Goal: Information Seeking & Learning: Check status

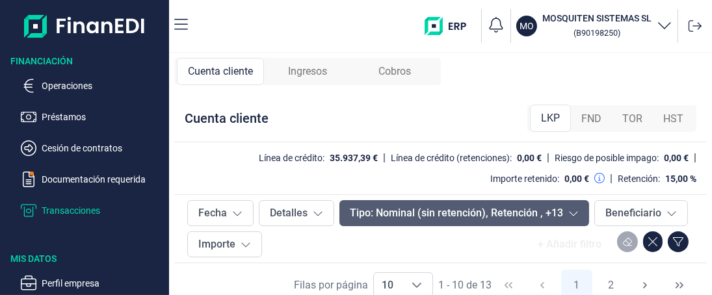
click at [568, 212] on icon at bounding box center [573, 213] width 10 height 10
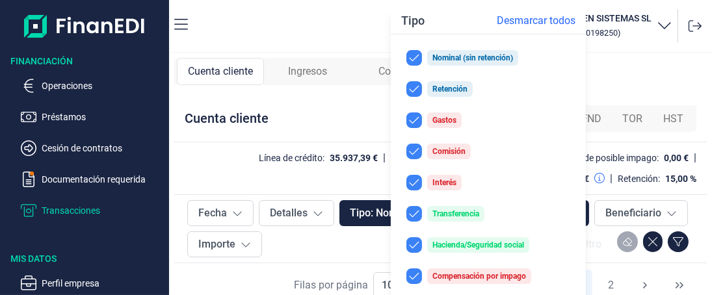
click at [595, 235] on div "+ Añadir filtro" at bounding box center [569, 244] width 84 height 26
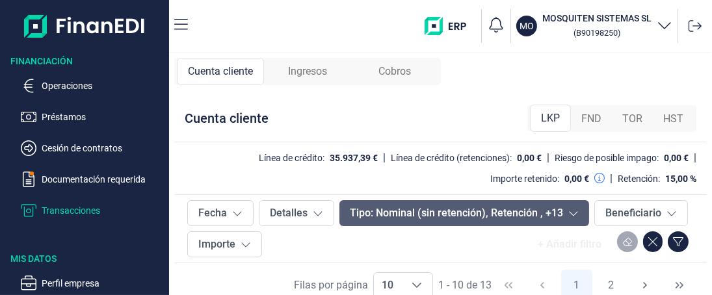
click at [396, 209] on button "Tipo: Nominal (sin retención), Retención , +13" at bounding box center [464, 213] width 250 height 26
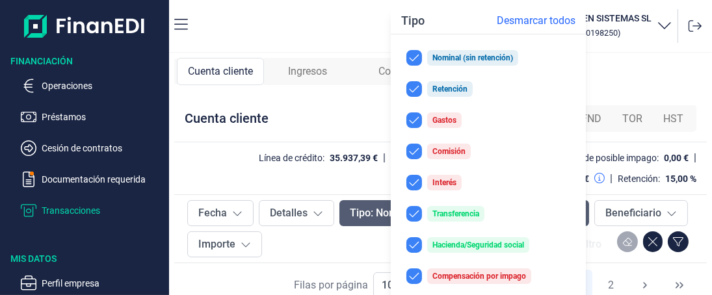
click at [379, 211] on button "Tipo: Nominal (sin retención), Retención , +13" at bounding box center [464, 213] width 250 height 26
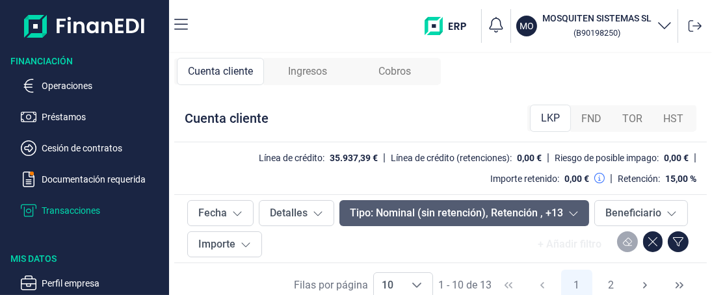
click at [571, 214] on icon at bounding box center [573, 214] width 8 height 5
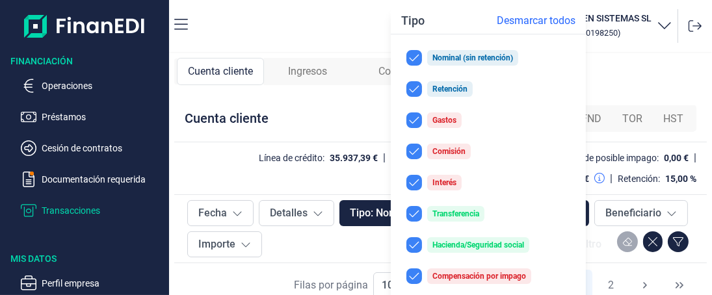
click at [595, 233] on div "+ Añadir filtro" at bounding box center [569, 244] width 84 height 26
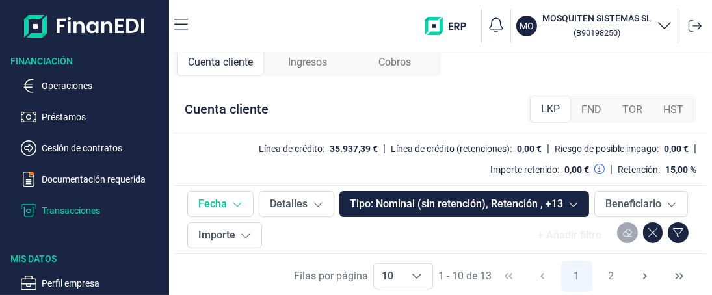
scroll to position [12, 0]
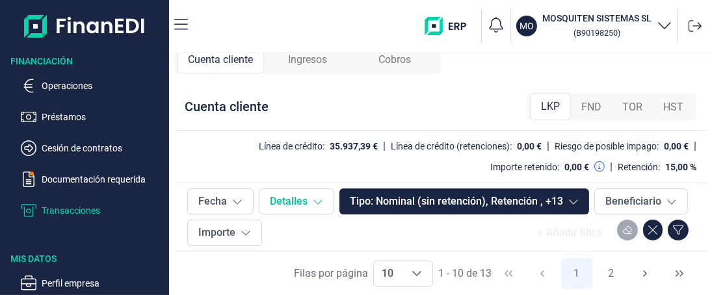
click at [315, 200] on icon at bounding box center [318, 201] width 10 height 10
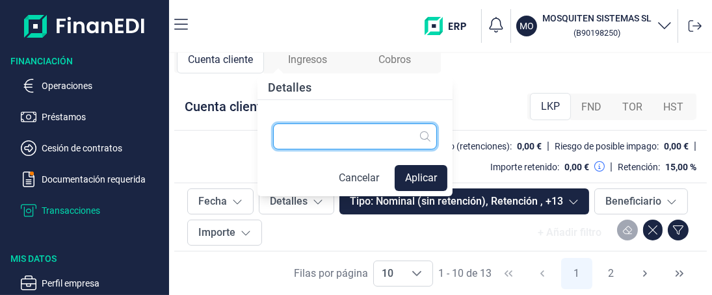
click at [287, 136] on input "text" at bounding box center [355, 136] width 164 height 26
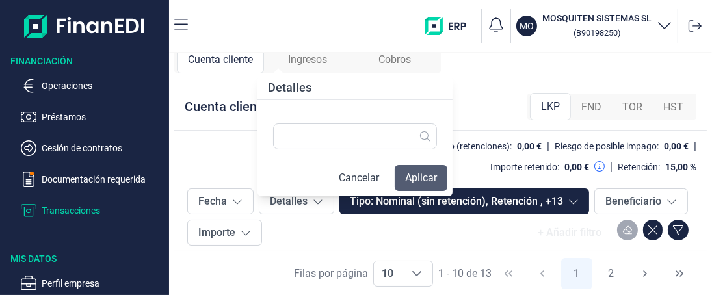
click at [420, 174] on button "Aplicar" at bounding box center [420, 178] width 53 height 26
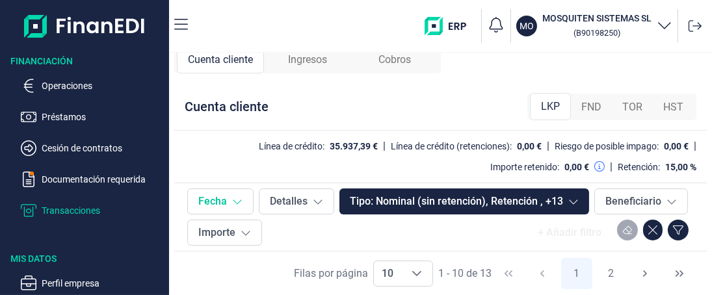
click at [237, 201] on icon at bounding box center [237, 201] width 10 height 10
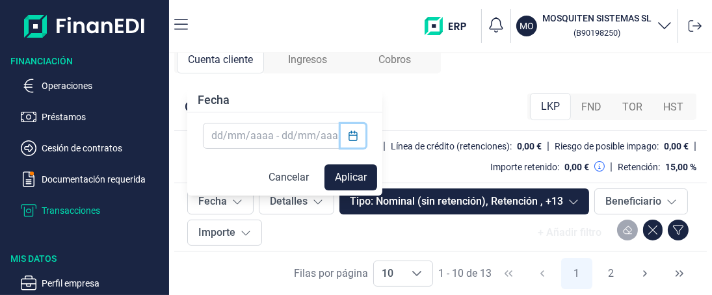
click at [354, 134] on icon "Choose Date" at bounding box center [353, 136] width 10 height 10
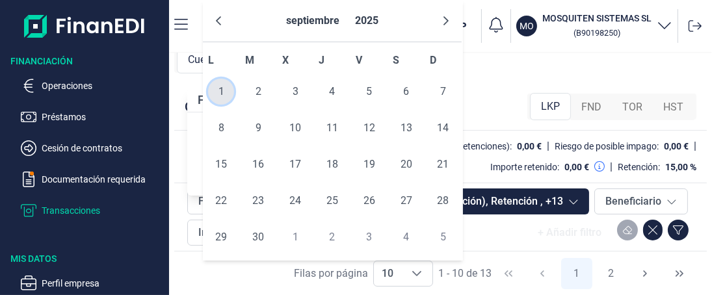
click at [222, 89] on span "1" at bounding box center [221, 92] width 26 height 26
click at [223, 89] on span "1" at bounding box center [221, 92] width 26 height 26
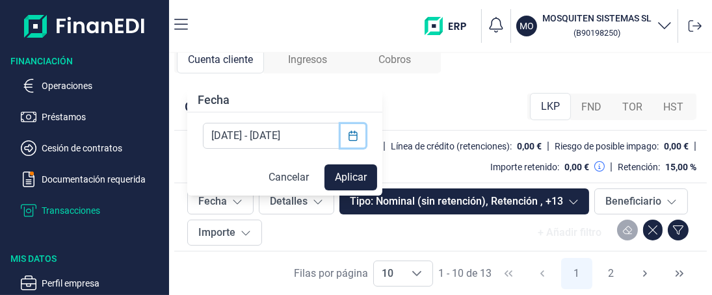
click at [354, 136] on icon "Choose Date" at bounding box center [353, 136] width 10 height 10
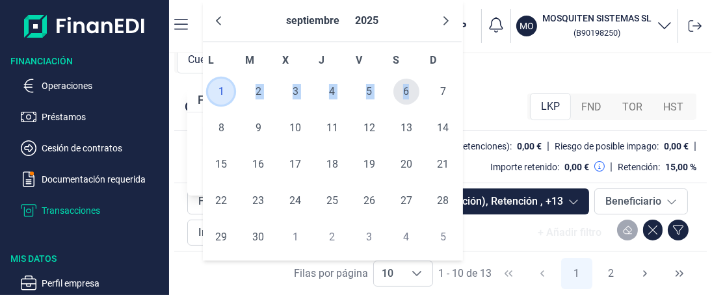
drag, startPoint x: 235, startPoint y: 92, endPoint x: 409, endPoint y: 96, distance: 174.9
click at [409, 96] on tr "1 2 3 4 5 6 7" at bounding box center [332, 91] width 259 height 36
click at [409, 94] on span "6" at bounding box center [406, 92] width 26 height 26
click at [224, 93] on span "1" at bounding box center [221, 92] width 26 height 26
type input "01/09/2025 - 06/09/2025"
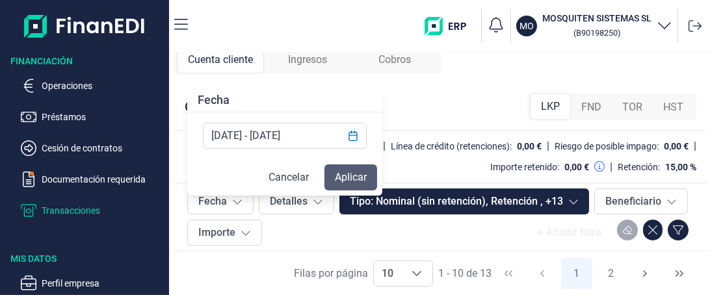
click at [348, 175] on button "Aplicar" at bounding box center [350, 177] width 53 height 26
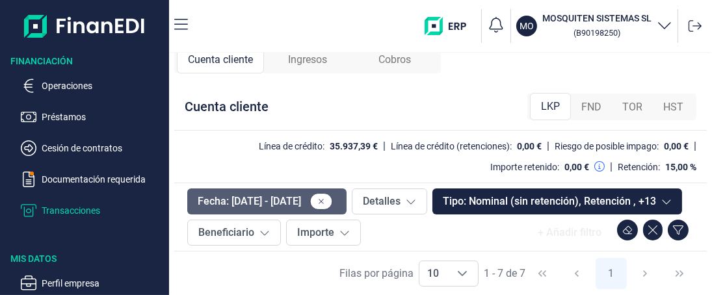
scroll to position [43, 0]
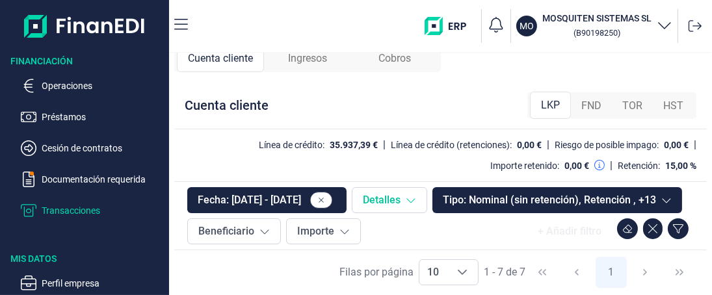
click at [416, 195] on icon at bounding box center [411, 200] width 10 height 10
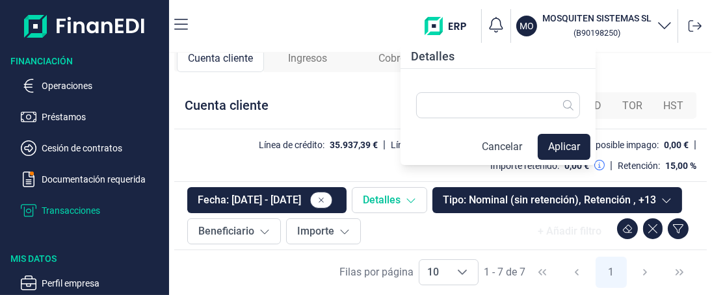
click at [416, 195] on icon at bounding box center [411, 200] width 10 height 10
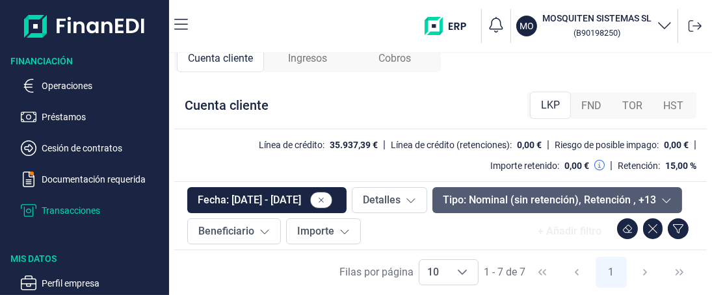
click at [661, 203] on icon at bounding box center [666, 200] width 10 height 10
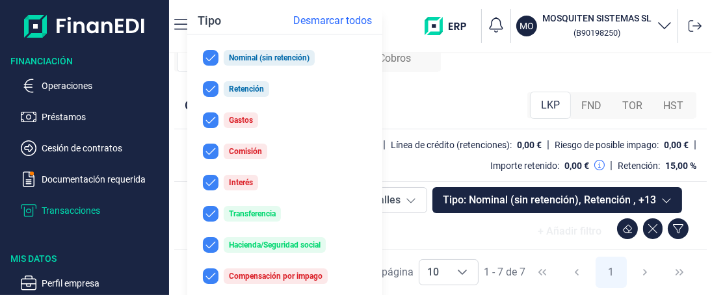
click at [211, 53] on input "checkbox" at bounding box center [211, 58] width 16 height 16
checkbox input "false"
click at [210, 85] on input "checkbox" at bounding box center [211, 89] width 16 height 16
checkbox input "false"
click at [205, 211] on input "checkbox" at bounding box center [211, 214] width 16 height 16
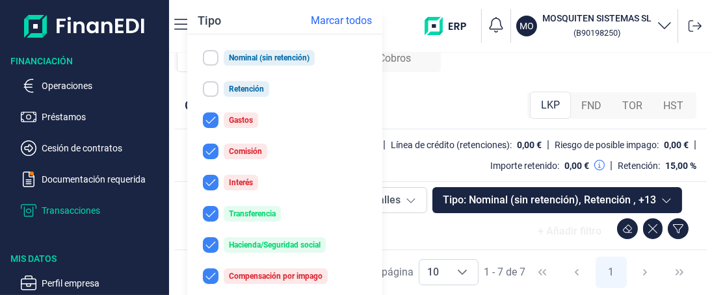
checkbox input "false"
click at [209, 244] on input "checkbox" at bounding box center [211, 245] width 16 height 16
checkbox input "false"
click at [207, 271] on input "checkbox" at bounding box center [211, 276] width 16 height 16
checkbox input "false"
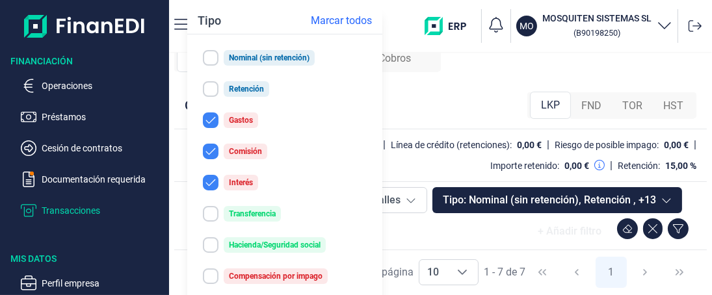
click at [406, 233] on div "+ Añadir filtro" at bounding box center [530, 231] width 328 height 26
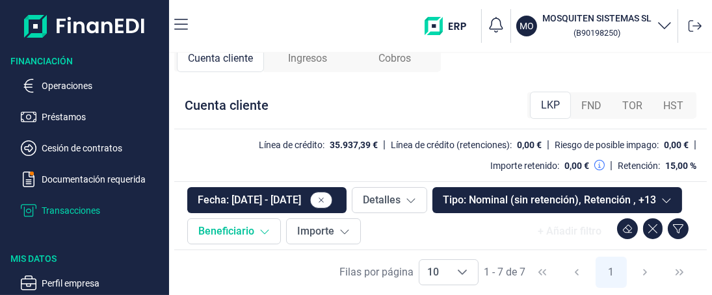
click at [270, 226] on icon at bounding box center [264, 231] width 10 height 10
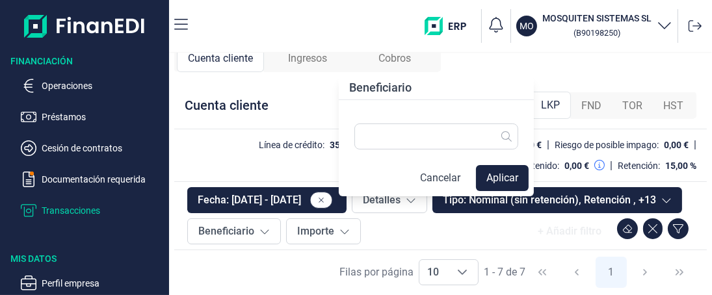
click at [428, 179] on button "Cancelar" at bounding box center [439, 178] width 61 height 26
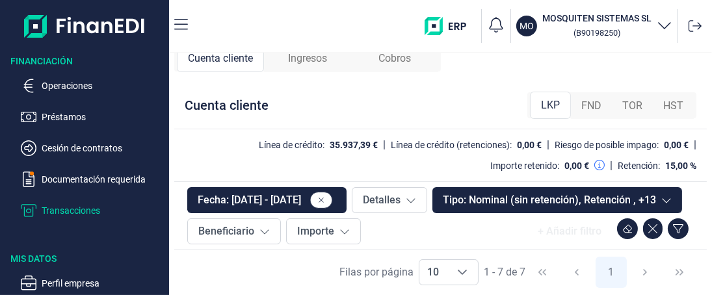
scroll to position [0, 0]
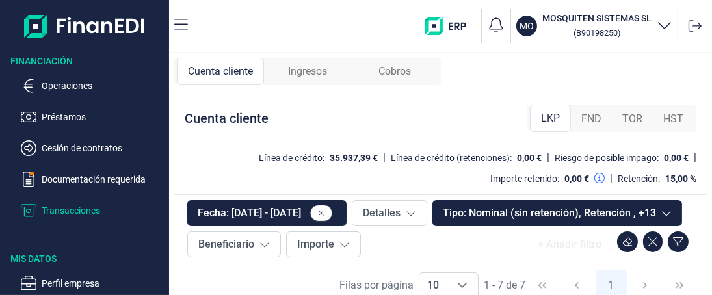
click at [669, 116] on span "HST" at bounding box center [673, 119] width 20 height 16
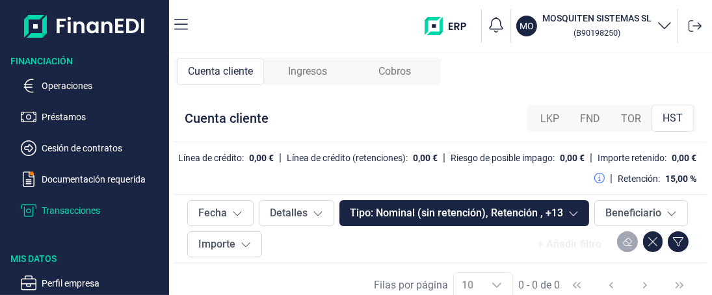
click at [664, 27] on icon "button" at bounding box center [664, 25] width 16 height 16
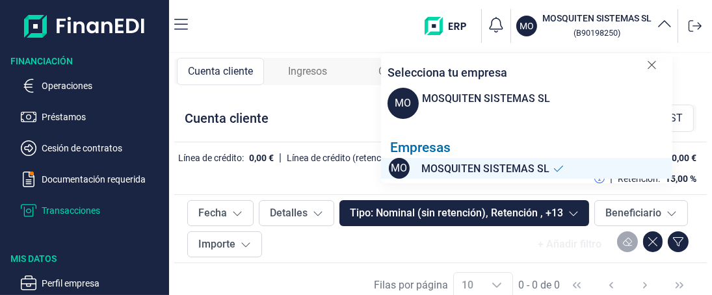
click at [664, 27] on icon "button" at bounding box center [664, 25] width 16 height 16
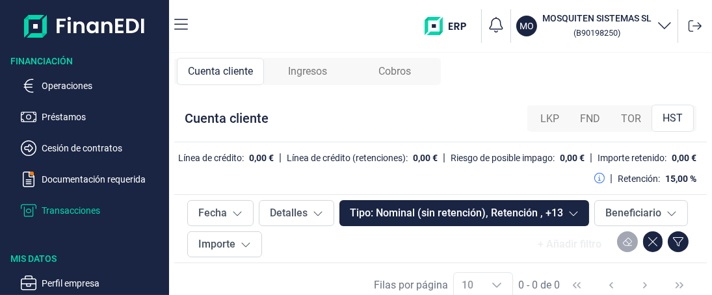
click at [234, 70] on span "Cuenta cliente" at bounding box center [220, 72] width 65 height 16
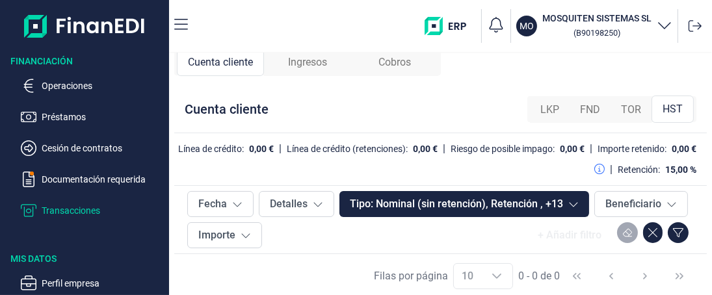
scroll to position [12, 0]
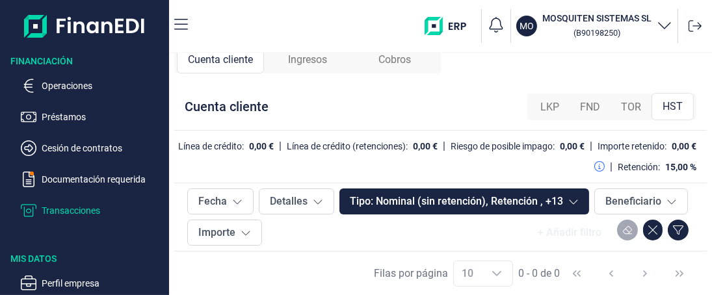
click at [621, 228] on div at bounding box center [627, 233] width 21 height 26
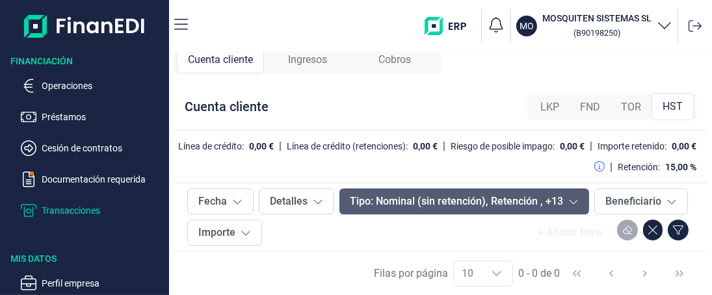
click at [380, 203] on button "Tipo: Nominal (sin retención), Retención , +13" at bounding box center [464, 201] width 250 height 26
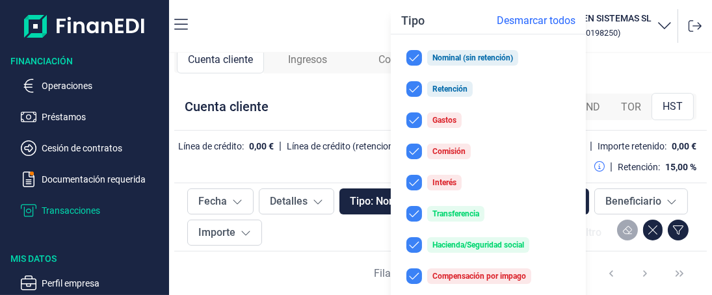
click at [352, 233] on div "+ Añadir filtro" at bounding box center [480, 233] width 426 height 26
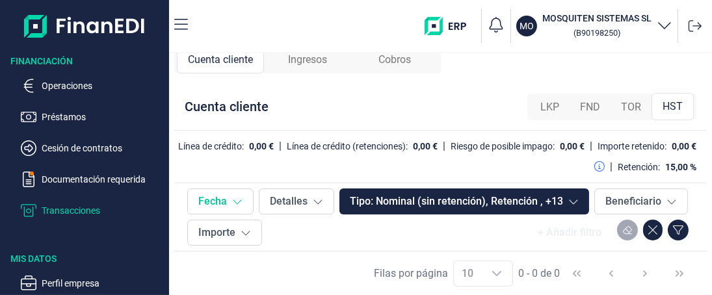
click at [238, 202] on icon at bounding box center [237, 201] width 10 height 10
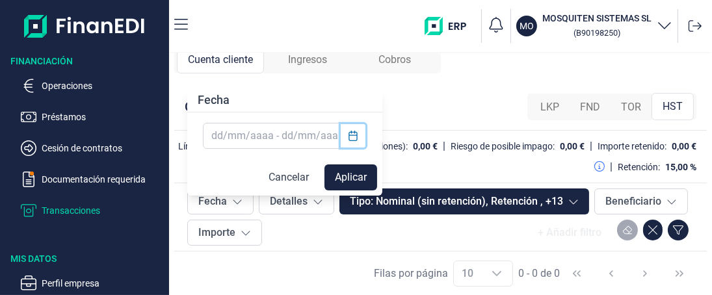
click at [355, 137] on icon "Choose Date" at bounding box center [353, 136] width 10 height 10
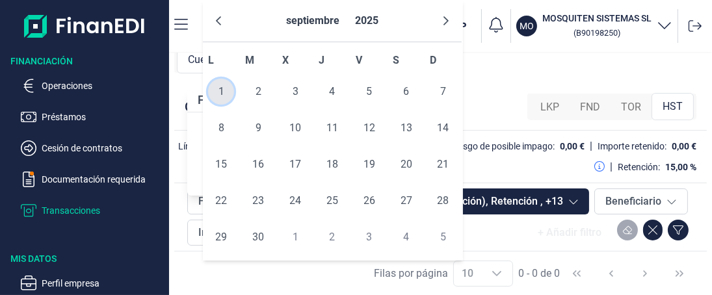
click at [227, 94] on span "1" at bounding box center [221, 92] width 26 height 26
click at [296, 90] on span "3" at bounding box center [295, 92] width 26 height 26
type input "01/09/2025 - 03/09/2025"
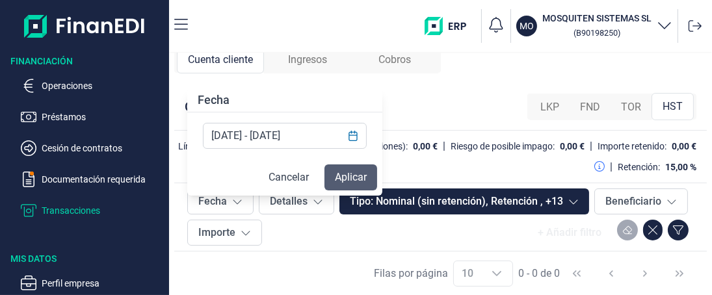
click at [351, 170] on button "Aplicar" at bounding box center [350, 177] width 53 height 26
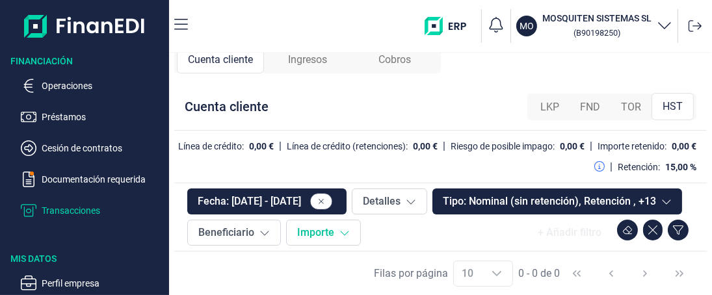
click at [361, 235] on button "Importe" at bounding box center [323, 233] width 75 height 26
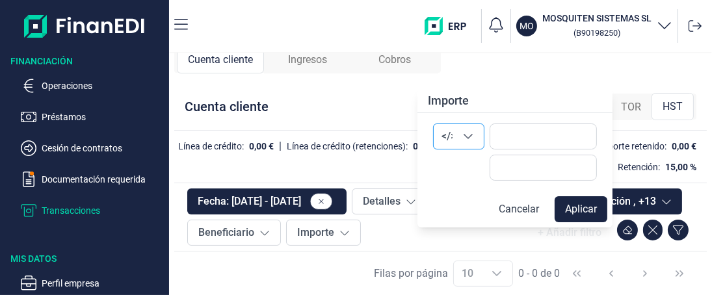
click at [469, 136] on icon "Seleccione una opción" at bounding box center [468, 136] width 10 height 10
click at [510, 138] on input "text" at bounding box center [542, 136] width 107 height 26
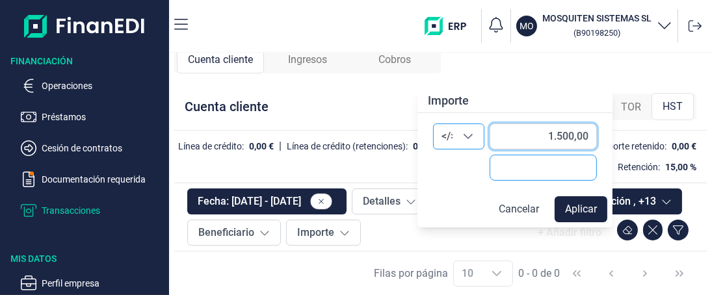
type input "15.000,00"
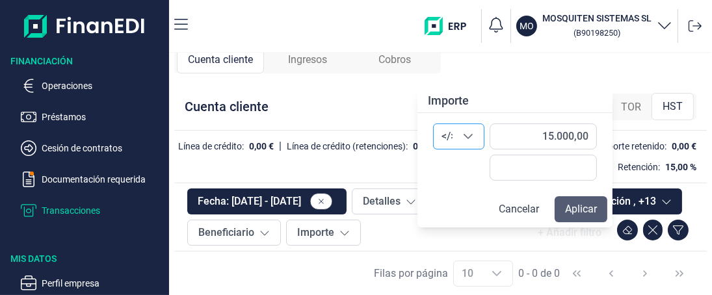
click at [582, 209] on button "Aplicar" at bounding box center [580, 209] width 53 height 26
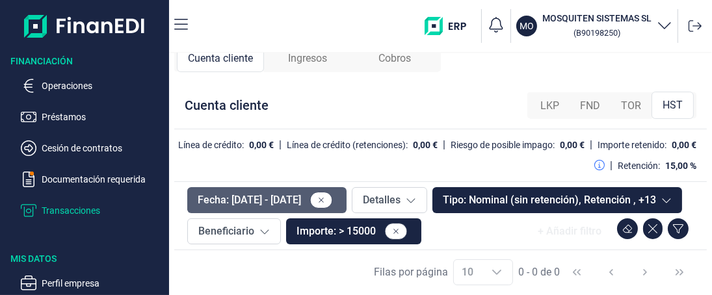
scroll to position [43, 0]
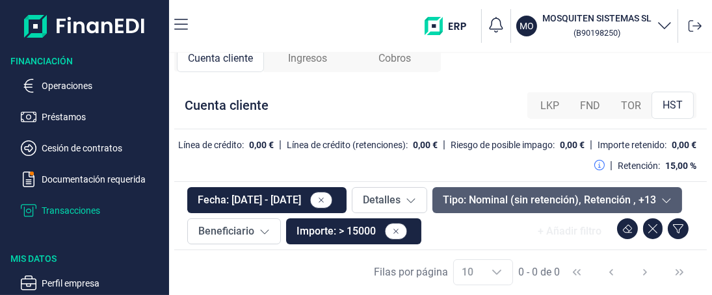
click at [662, 201] on icon at bounding box center [666, 201] width 8 height 5
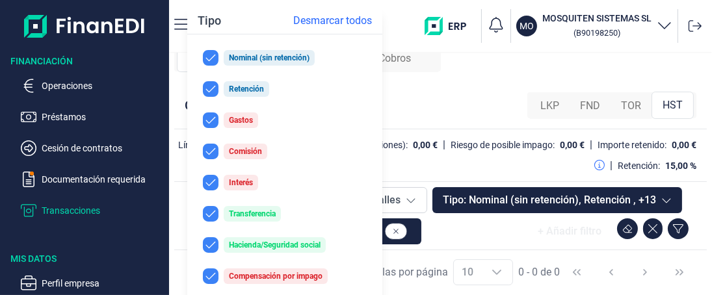
drag, startPoint x: 201, startPoint y: 84, endPoint x: 213, endPoint y: 80, distance: 12.3
click at [202, 84] on button "Retención" at bounding box center [284, 89] width 185 height 26
checkbox input "false"
click at [211, 59] on input "checkbox" at bounding box center [211, 58] width 16 height 16
checkbox input "false"
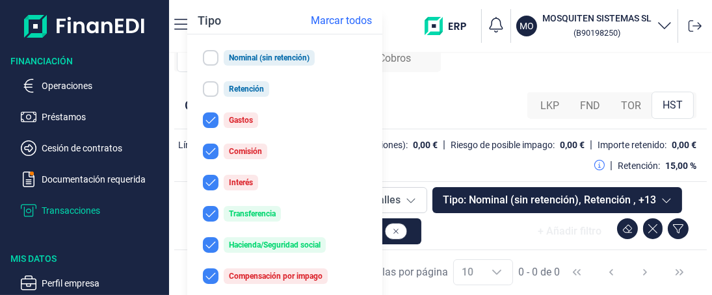
click at [215, 242] on input "checkbox" at bounding box center [211, 245] width 16 height 16
checkbox input "false"
click at [216, 208] on input "checkbox" at bounding box center [211, 214] width 16 height 16
checkbox input "false"
click at [426, 235] on div "+ Añadir filtro" at bounding box center [559, 231] width 267 height 26
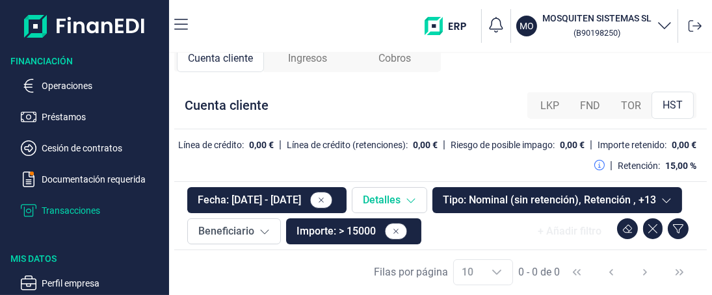
click at [427, 187] on button "Detalles" at bounding box center [389, 200] width 75 height 26
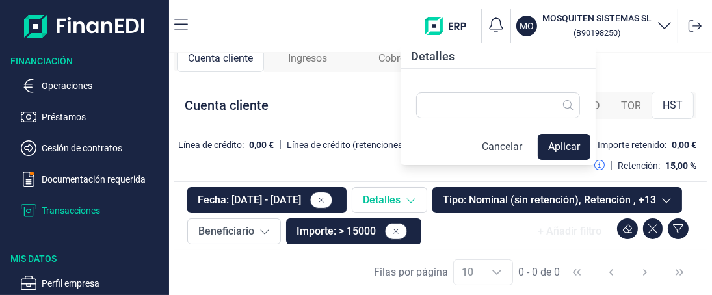
click at [427, 187] on button "Detalles" at bounding box center [389, 200] width 75 height 26
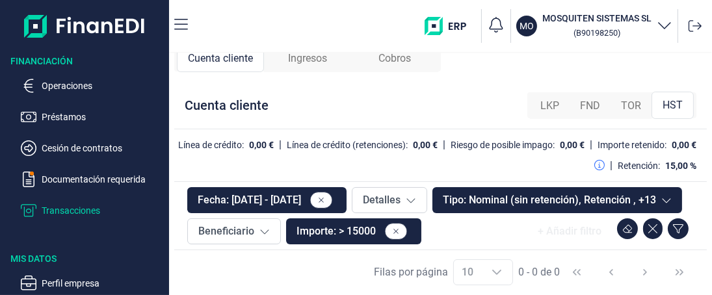
click at [548, 98] on span "LKP" at bounding box center [549, 106] width 19 height 16
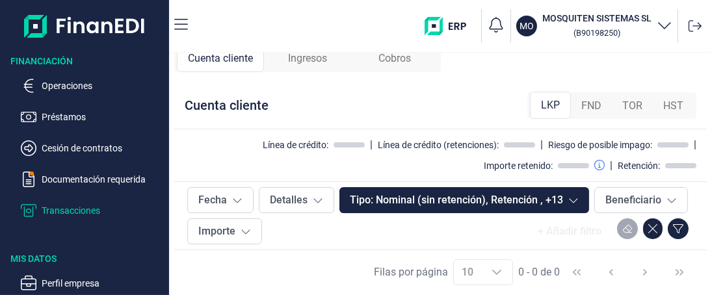
scroll to position [0, 0]
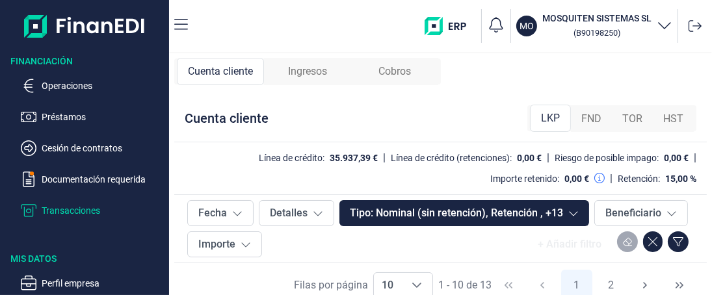
click at [589, 121] on span "FND" at bounding box center [591, 119] width 20 height 16
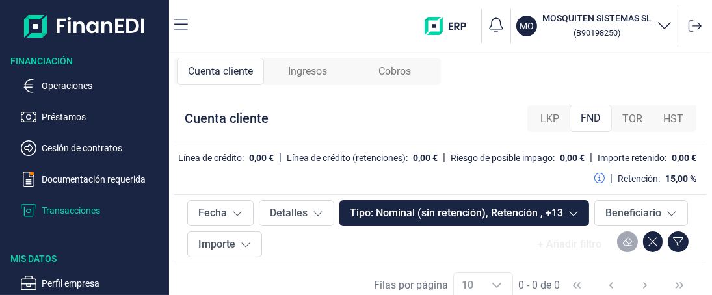
click at [628, 117] on span "TOR" at bounding box center [632, 119] width 20 height 16
click at [543, 118] on span "LKP" at bounding box center [549, 119] width 19 height 16
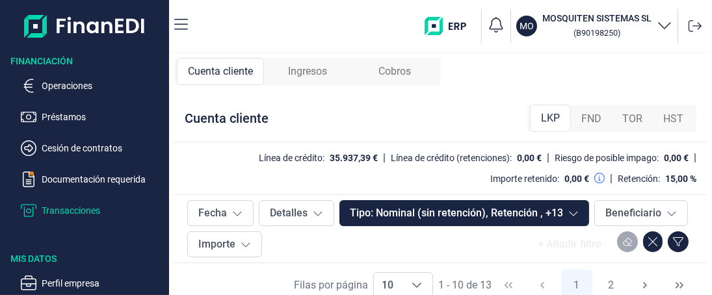
click at [399, 73] on span "Cobros" at bounding box center [394, 72] width 32 height 16
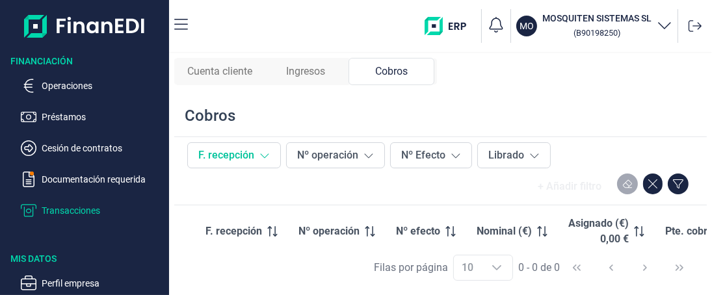
click at [261, 155] on icon at bounding box center [265, 156] width 8 height 5
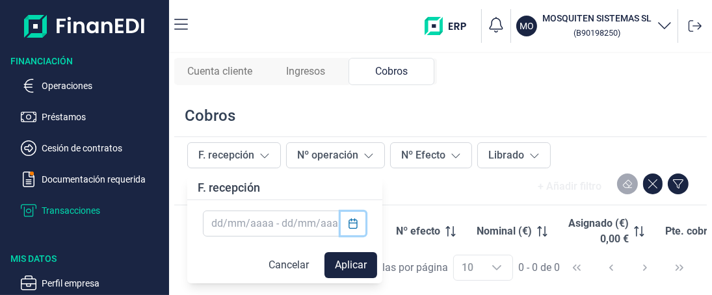
click at [354, 224] on icon "Choose Date" at bounding box center [353, 223] width 10 height 10
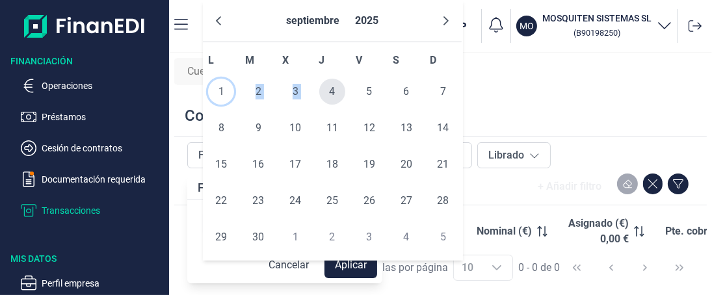
drag, startPoint x: 221, startPoint y: 94, endPoint x: 330, endPoint y: 93, distance: 108.5
click at [330, 93] on tr "1 2 3 4 5 6 7" at bounding box center [332, 91] width 259 height 36
click at [330, 93] on span "4" at bounding box center [332, 92] width 26 height 26
click at [222, 94] on span "1" at bounding box center [221, 92] width 26 height 26
type input "01/09/2025 - 04/09/2025"
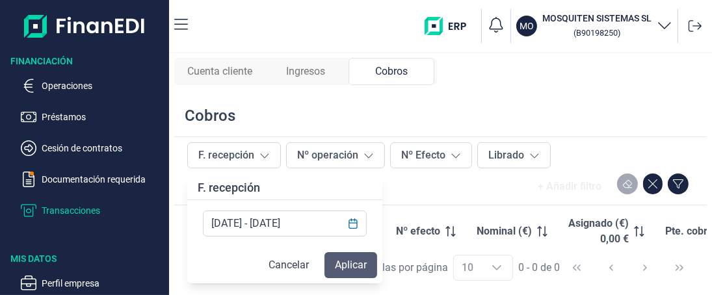
click at [351, 262] on button "Aplicar" at bounding box center [350, 265] width 53 height 26
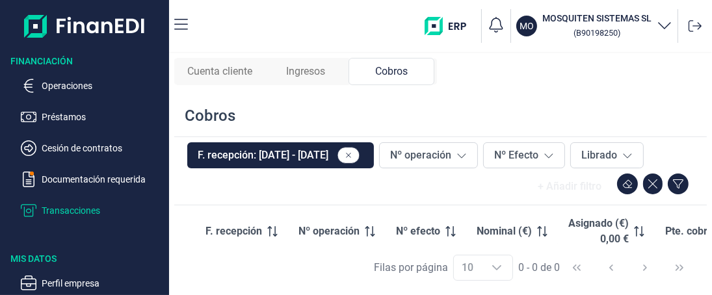
scroll to position [53, 0]
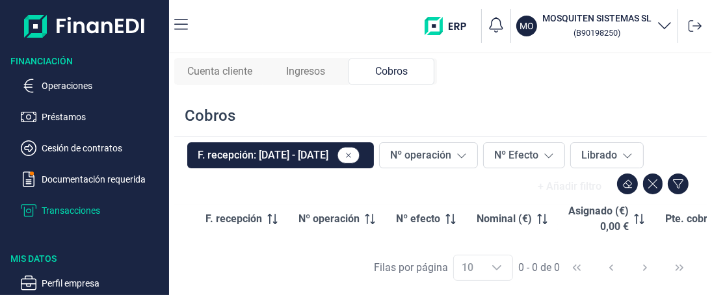
click at [500, 266] on icon "Choose" at bounding box center [496, 268] width 10 height 10
click at [497, 268] on icon "Choose" at bounding box center [496, 267] width 9 height 5
click at [495, 273] on div "[PERSON_NAME] por página 10 10 10 0 - 0 de 0" at bounding box center [440, 267] width 532 height 45
click at [494, 269] on icon "Choose" at bounding box center [496, 268] width 10 height 10
click at [269, 214] on icon at bounding box center [272, 219] width 10 height 10
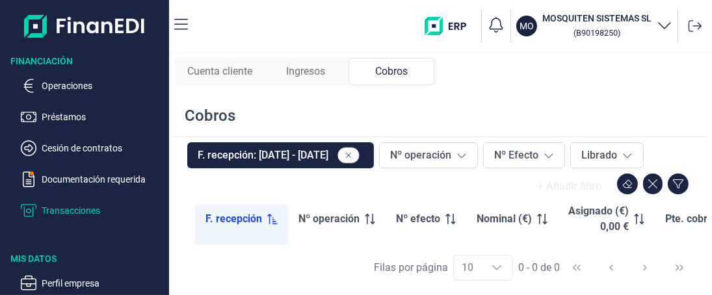
click at [220, 73] on span "Cuenta cliente" at bounding box center [219, 72] width 65 height 16
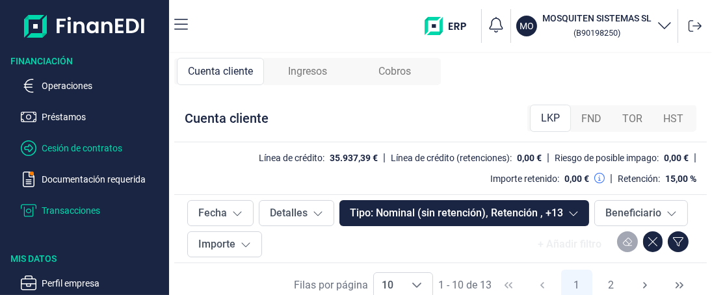
click at [73, 146] on p "Cesión de contratos" at bounding box center [103, 148] width 122 height 16
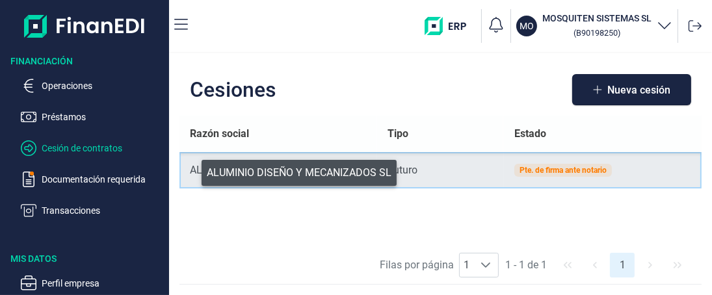
click at [192, 170] on div "ALUMINIO DISEÑO Y MECANIZADOS SL" at bounding box center [278, 170] width 177 height 16
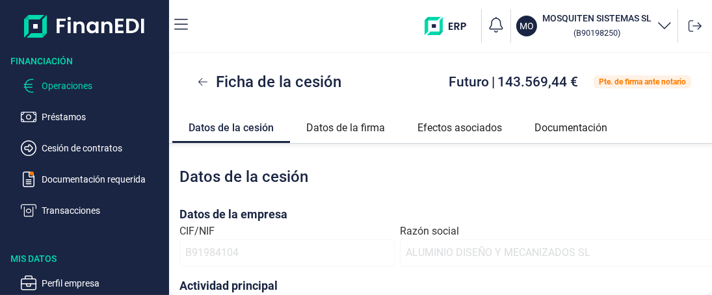
click at [64, 88] on p "Operaciones" at bounding box center [103, 86] width 122 height 16
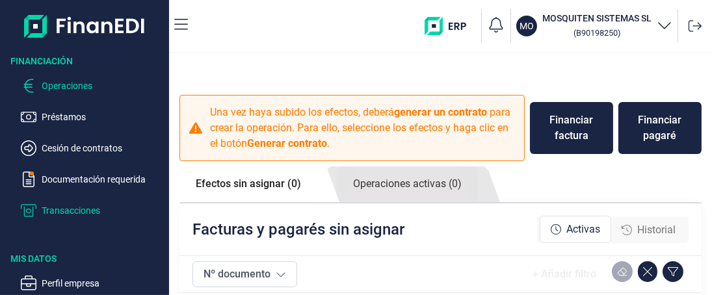
click at [62, 209] on p "Transacciones" at bounding box center [103, 211] width 122 height 16
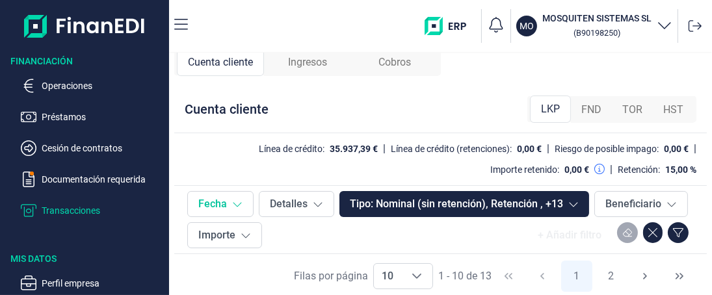
scroll to position [12, 0]
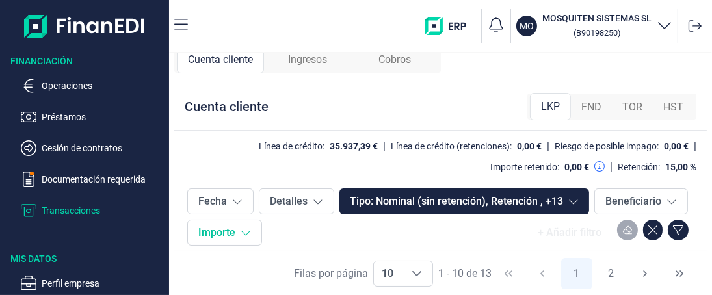
click at [244, 234] on icon at bounding box center [246, 233] width 8 height 5
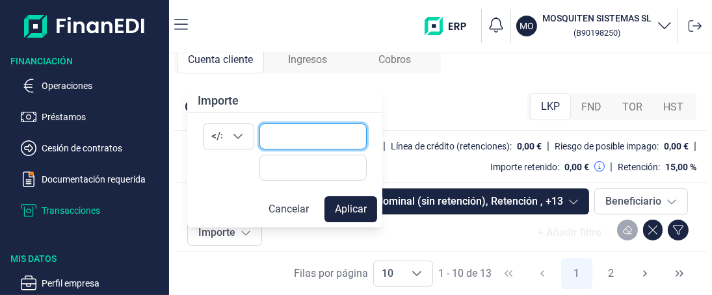
click at [275, 139] on input "text" at bounding box center [312, 136] width 107 height 26
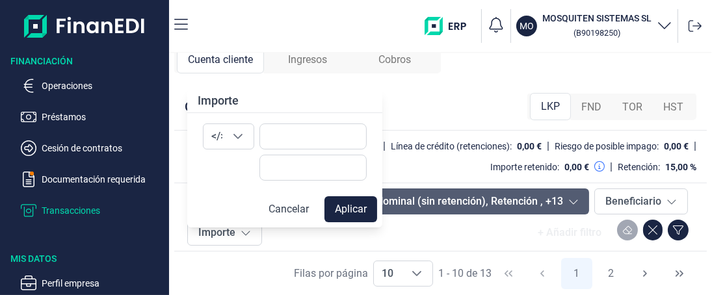
click at [448, 210] on button "Tipo: Nominal (sin retención), Retención , +13" at bounding box center [464, 201] width 250 height 26
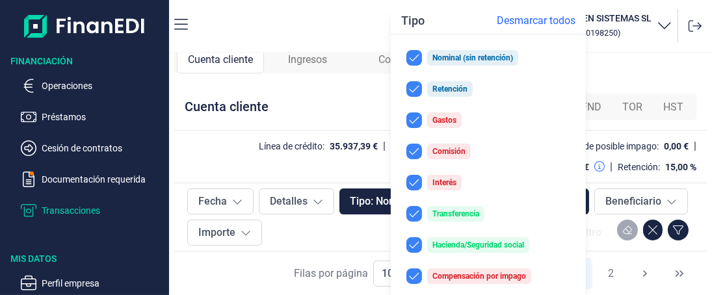
drag, startPoint x: 516, startPoint y: 187, endPoint x: 590, endPoint y: 180, distance: 74.4
click at [590, 180] on div "Cuenta cliente LKP FND TOR HST Línea de crédito: 35.937,39 € | Línea de crédito…" at bounding box center [440, 180] width 532 height 195
click at [413, 21] on div "Tipo" at bounding box center [413, 20] width 44 height 23
click at [607, 131] on div "Cuenta cliente LKP FND TOR HST Línea de crédito: 35.937,39 € | Línea de crédito…" at bounding box center [440, 180] width 532 height 195
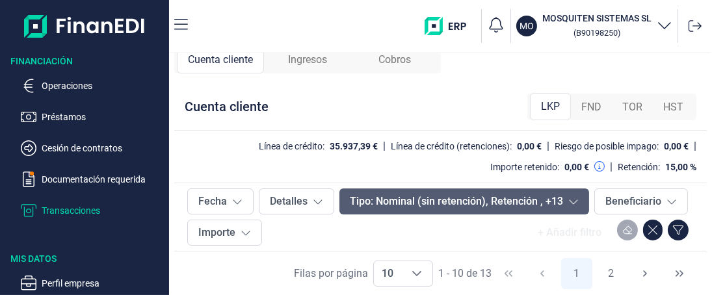
click at [351, 199] on button "Tipo: Nominal (sin retención), Retención , +13" at bounding box center [464, 201] width 250 height 26
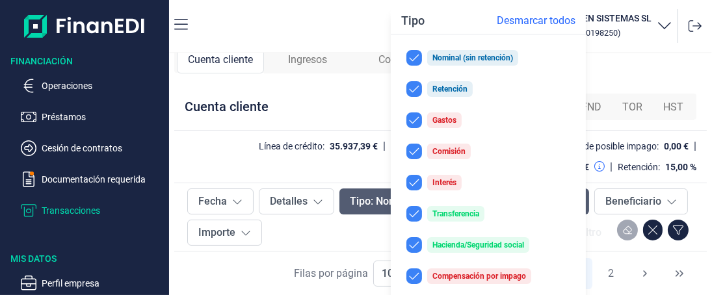
click at [351, 199] on button "Tipo: Nominal (sin retención), Retención , +13" at bounding box center [464, 201] width 250 height 26
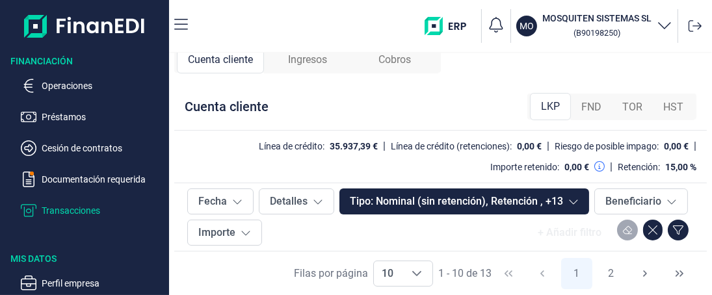
click at [315, 238] on div "+ Añadir filtro" at bounding box center [480, 233] width 426 height 26
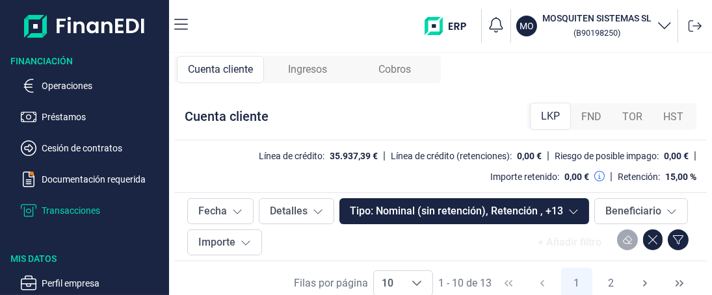
scroll to position [0, 0]
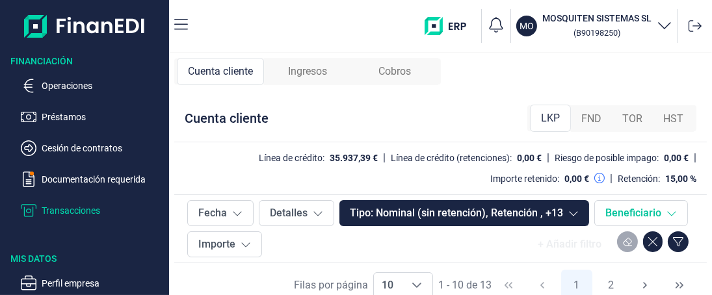
click at [646, 215] on button "Beneficiario" at bounding box center [641, 213] width 94 height 26
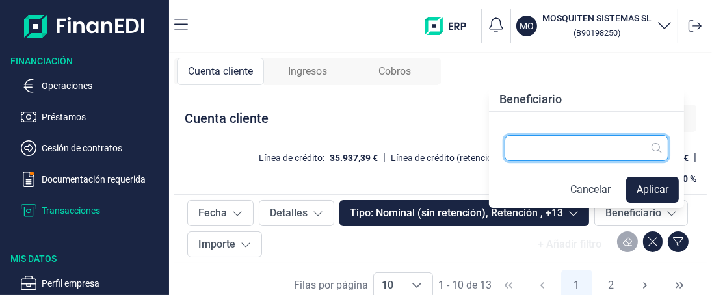
click at [537, 146] on input "text" at bounding box center [586, 148] width 164 height 26
type input "banco sabadell"
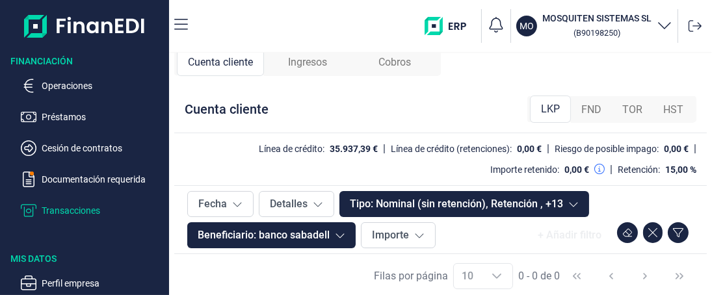
scroll to position [12, 0]
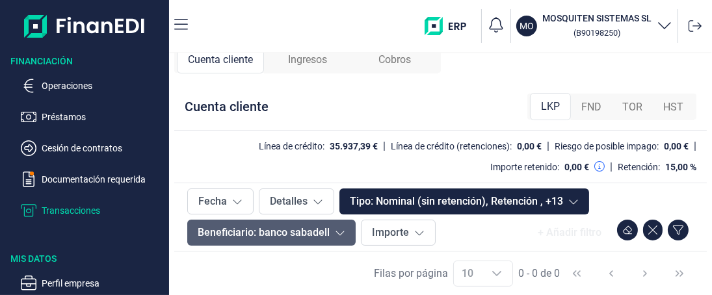
click at [342, 233] on icon at bounding box center [340, 232] width 10 height 10
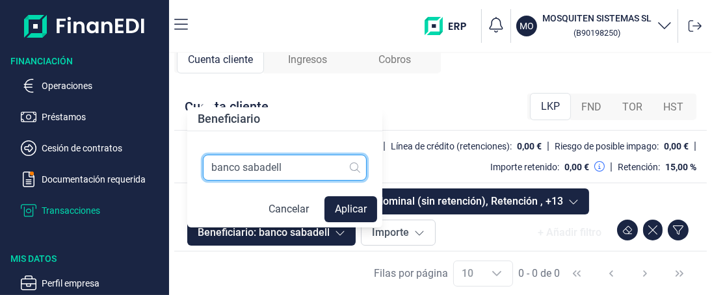
drag, startPoint x: 290, startPoint y: 170, endPoint x: 255, endPoint y: 169, distance: 34.5
click at [255, 169] on input "banco sabadell" at bounding box center [285, 168] width 164 height 26
type input "banco santander"
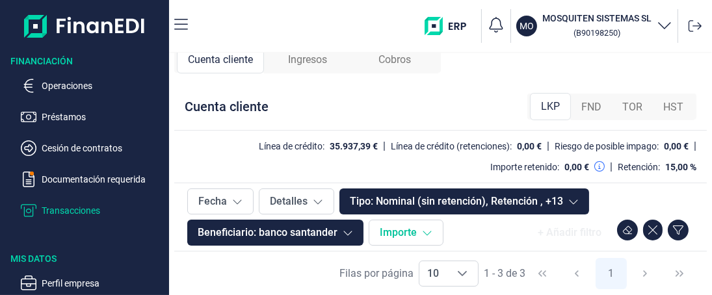
click at [426, 231] on icon at bounding box center [427, 232] width 10 height 10
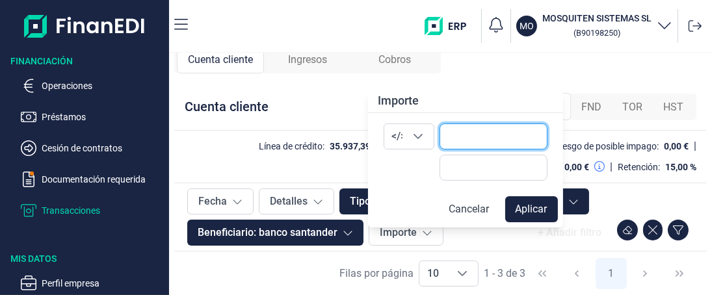
click at [448, 135] on input "text" at bounding box center [492, 136] width 107 height 26
type input "15.000,00"
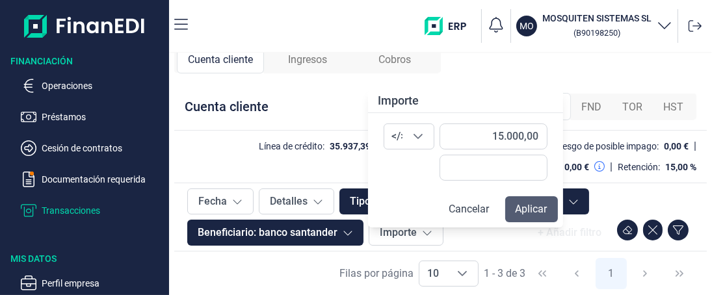
click at [537, 213] on button "Aplicar" at bounding box center [531, 209] width 53 height 26
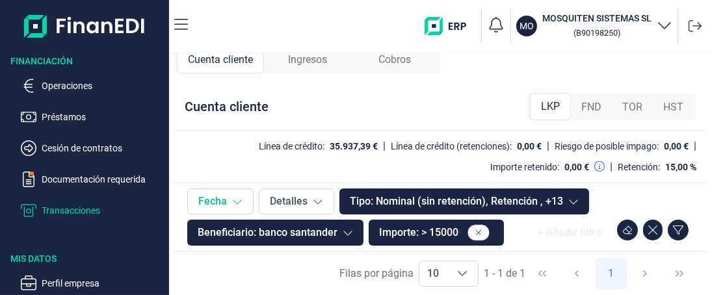
click at [232, 205] on icon at bounding box center [237, 201] width 10 height 10
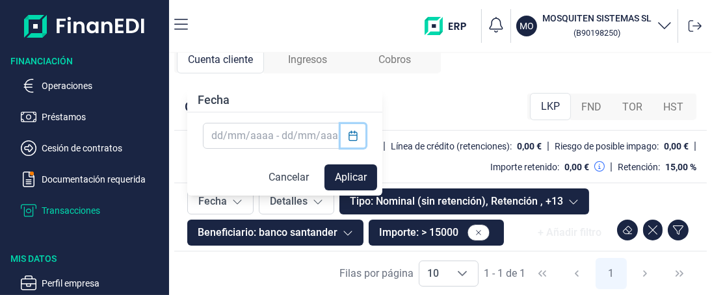
click at [353, 136] on icon "Choose Date" at bounding box center [353, 136] width 10 height 10
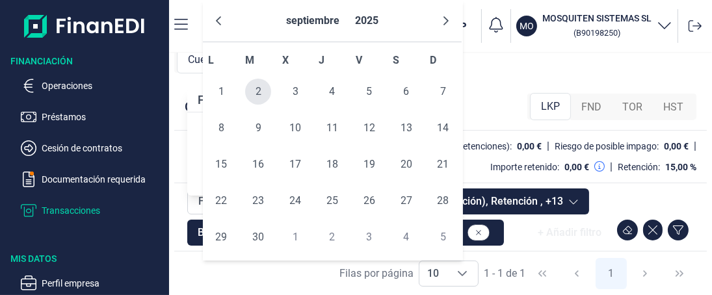
click at [257, 92] on span "2" at bounding box center [258, 92] width 26 height 26
click at [301, 90] on span "3" at bounding box center [295, 92] width 26 height 26
type input "02/09/2025 - 03/09/2025"
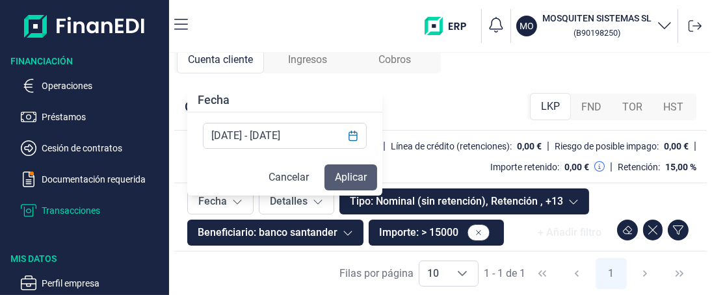
click at [351, 177] on button "Aplicar" at bounding box center [350, 177] width 53 height 26
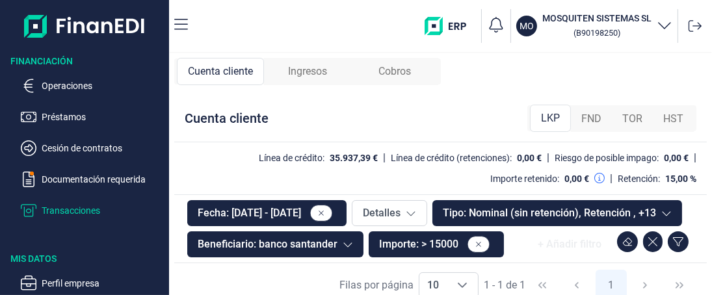
scroll to position [43, 0]
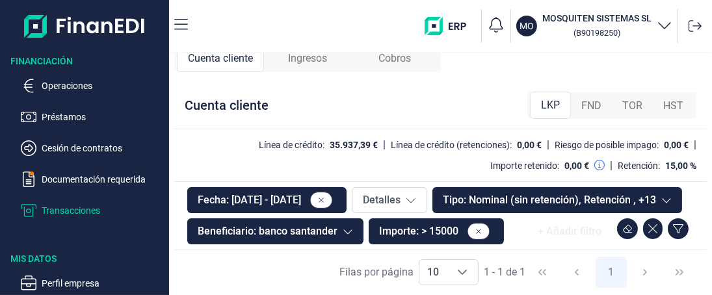
click at [567, 231] on div "+ Añadir filtro" at bounding box center [569, 231] width 84 height 26
click at [695, 27] on icon at bounding box center [694, 25] width 13 height 13
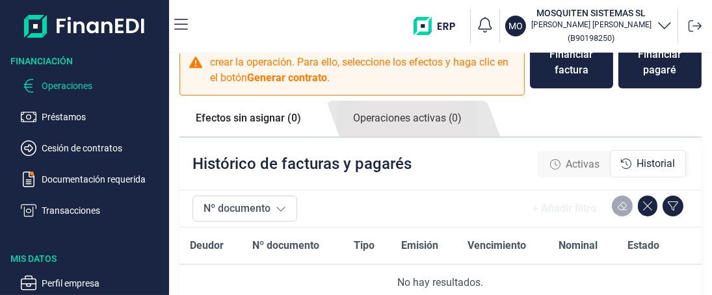
scroll to position [176, 0]
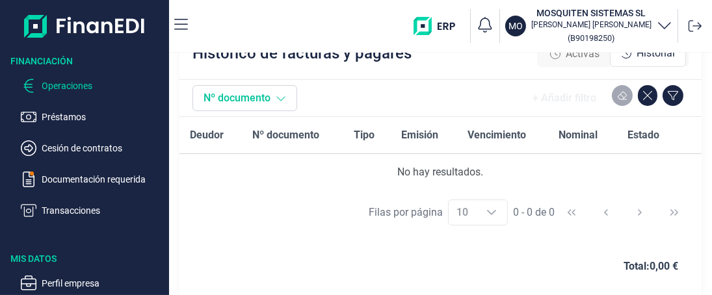
click at [279, 97] on icon at bounding box center [281, 99] width 8 height 5
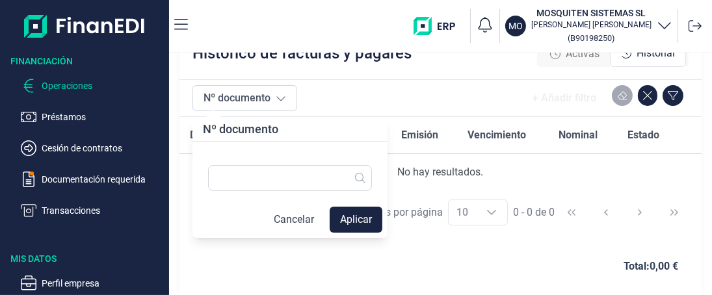
click at [413, 194] on div "[PERSON_NAME] por página 10 10 10 0 - 0 de 0" at bounding box center [440, 212] width 522 height 45
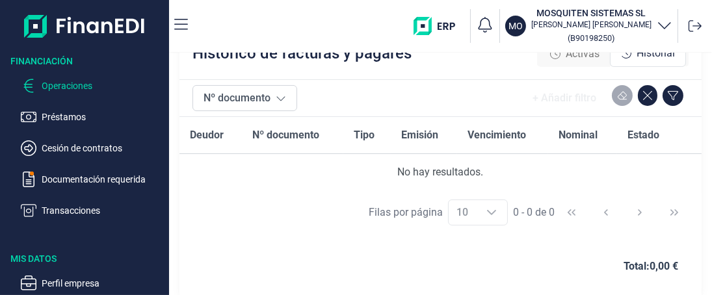
click at [204, 139] on span "Deudor" at bounding box center [207, 135] width 34 height 16
click at [363, 136] on span "Tipo" at bounding box center [364, 135] width 21 height 16
click at [420, 136] on span "Emisión" at bounding box center [419, 135] width 37 height 16
drag, startPoint x: 495, startPoint y: 135, endPoint x: 568, endPoint y: 140, distance: 73.6
click at [495, 136] on span "Vencimiento" at bounding box center [496, 135] width 58 height 16
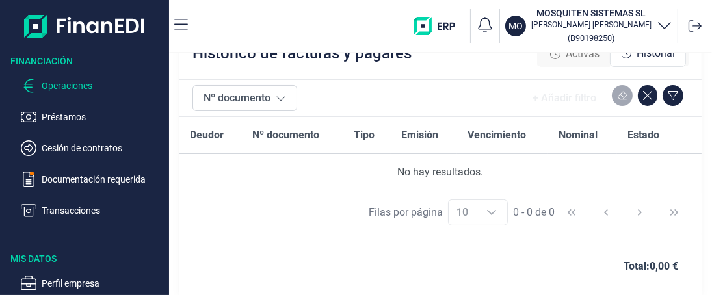
click at [572, 133] on span "Nominal" at bounding box center [577, 135] width 39 height 16
click at [638, 138] on span "Estado" at bounding box center [643, 135] width 32 height 16
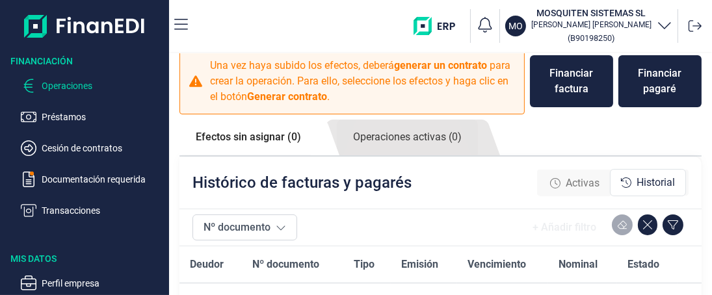
scroll to position [46, 0]
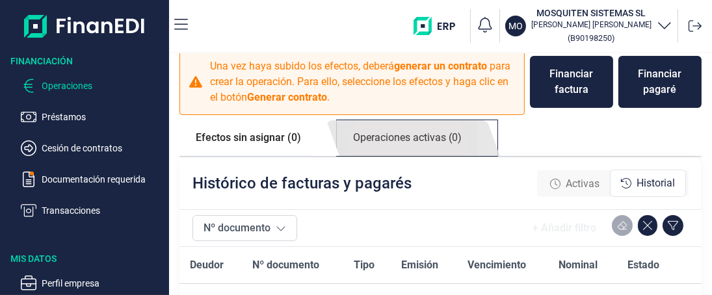
click at [404, 136] on link "Operaciones activas (0)" at bounding box center [407, 138] width 141 height 36
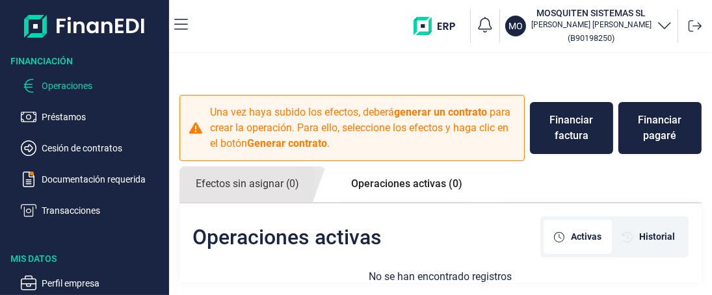
scroll to position [0, 0]
click at [398, 186] on link "Operaciones activas (0)" at bounding box center [407, 183] width 144 height 35
click at [248, 183] on link "Efectos sin asignar (0)" at bounding box center [247, 184] width 136 height 36
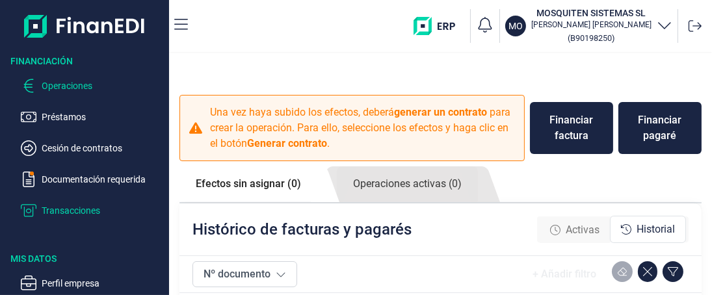
drag, startPoint x: 71, startPoint y: 209, endPoint x: 84, endPoint y: 204, distance: 14.6
click at [71, 209] on p "Transacciones" at bounding box center [103, 211] width 122 height 16
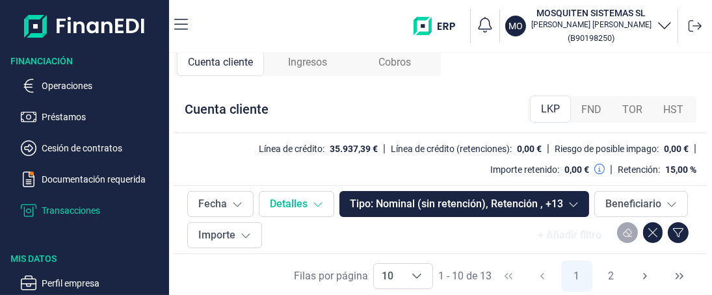
scroll to position [12, 0]
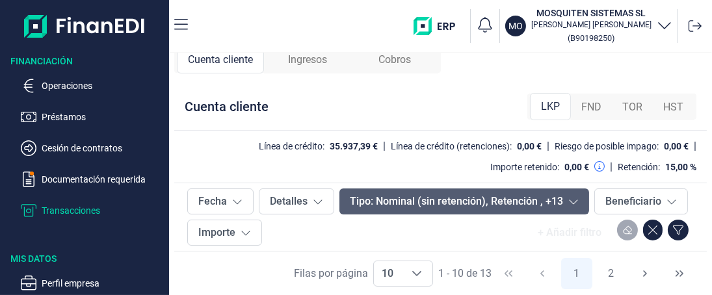
click at [572, 201] on icon at bounding box center [573, 202] width 8 height 5
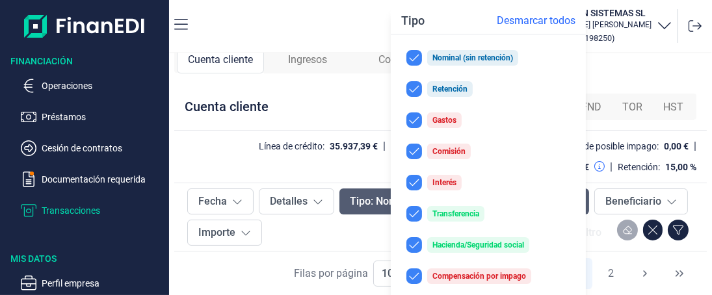
click at [572, 201] on button "Transferencia" at bounding box center [488, 214] width 185 height 26
checkbox input "false"
click at [591, 221] on div "+ Añadir filtro" at bounding box center [569, 233] width 84 height 26
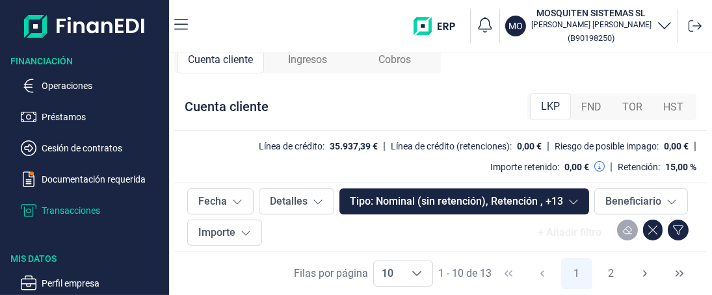
click at [200, 55] on span "Cuenta cliente" at bounding box center [220, 60] width 65 height 16
